Goal: Find specific page/section: Find specific page/section

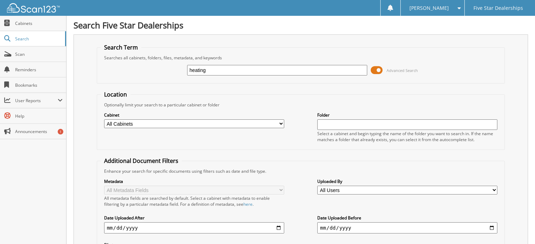
type input "heating"
click at [28, 24] on span "Cabinets" at bounding box center [38, 23] width 47 height 6
click at [25, 25] on span "Cabinets" at bounding box center [38, 23] width 47 height 6
